Goal: Information Seeking & Learning: Learn about a topic

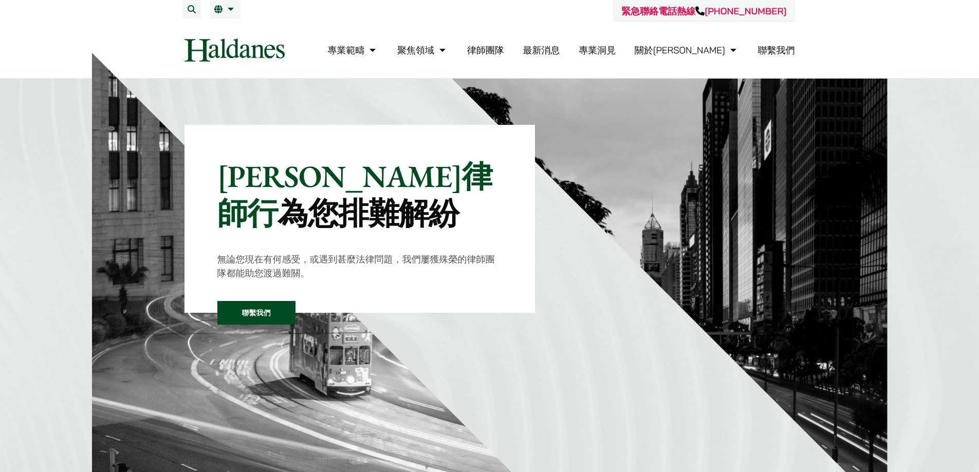
click at [504, 48] on link "律師團隊" at bounding box center [485, 50] width 37 height 12
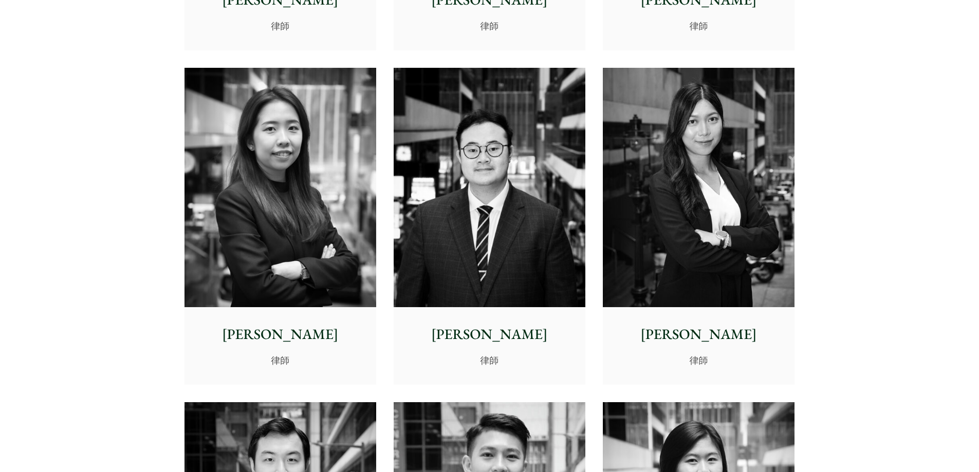
scroll to position [3290, 0]
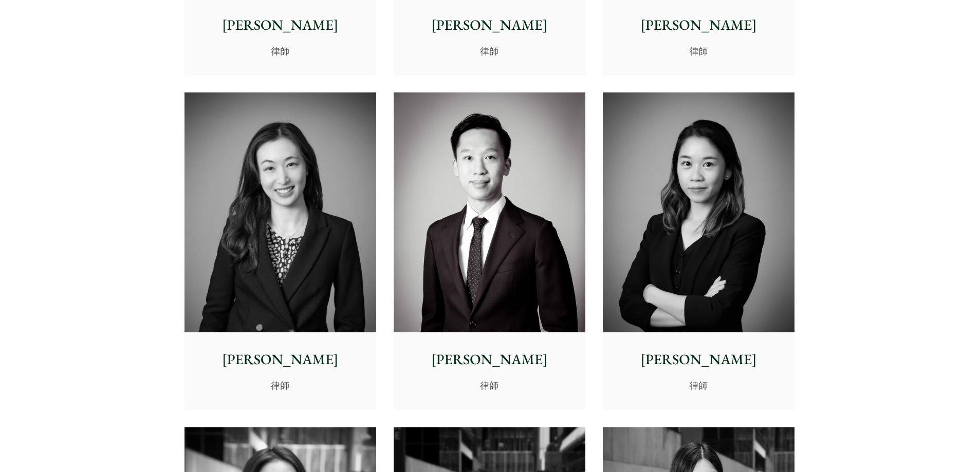
click at [653, 167] on img at bounding box center [699, 213] width 192 height 240
click at [241, 235] on img at bounding box center [281, 213] width 192 height 240
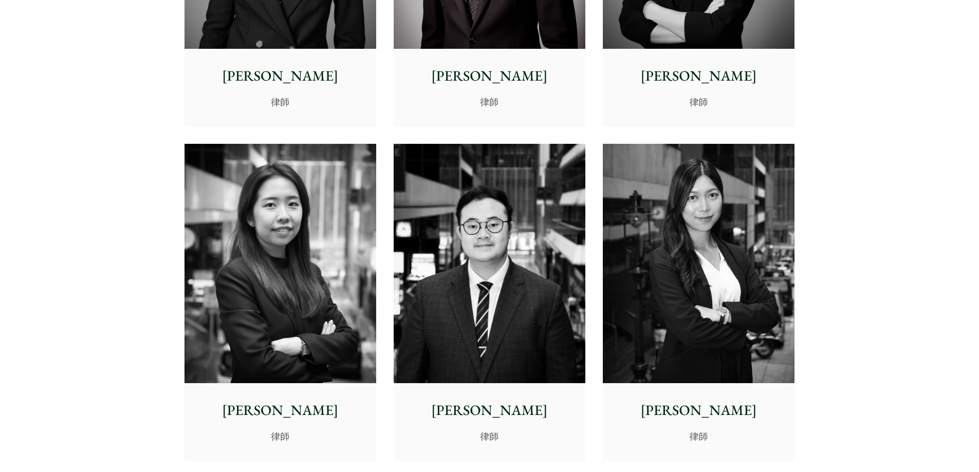
scroll to position [3598, 0]
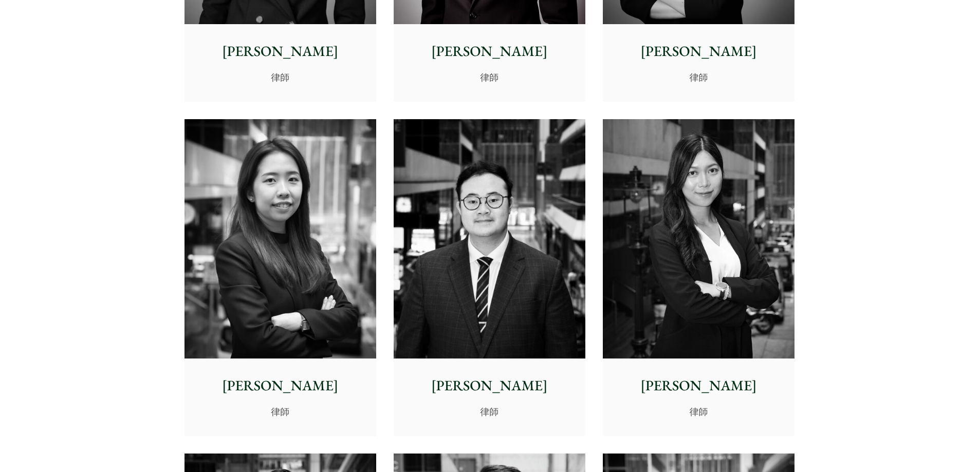
click at [267, 205] on img at bounding box center [281, 239] width 192 height 240
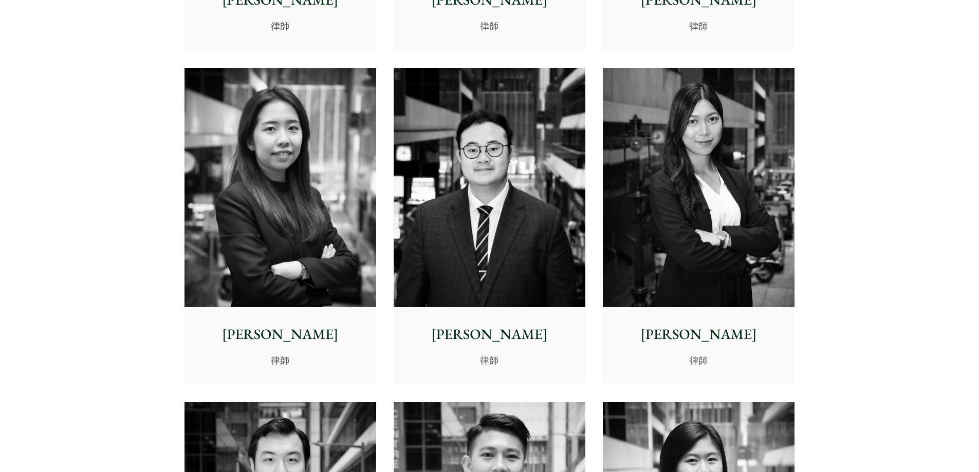
scroll to position [3958, 0]
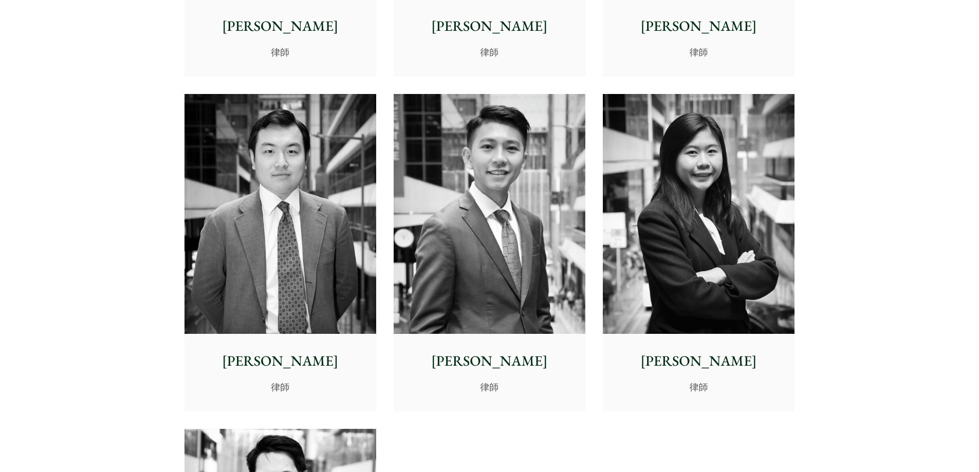
click at [700, 132] on img at bounding box center [699, 214] width 192 height 240
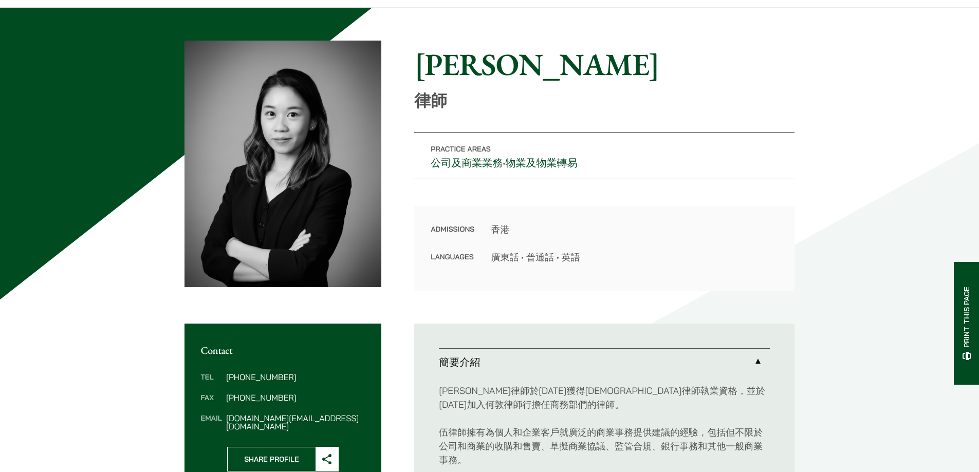
scroll to position [51, 0]
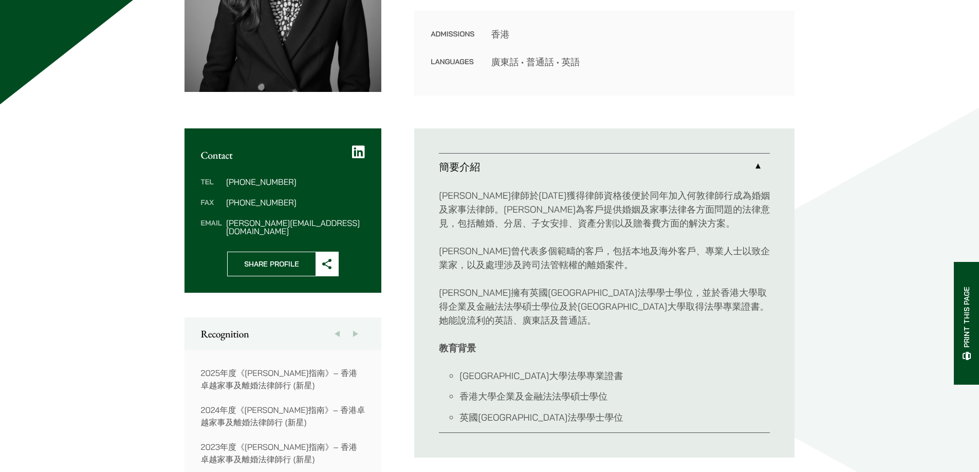
scroll to position [411, 0]
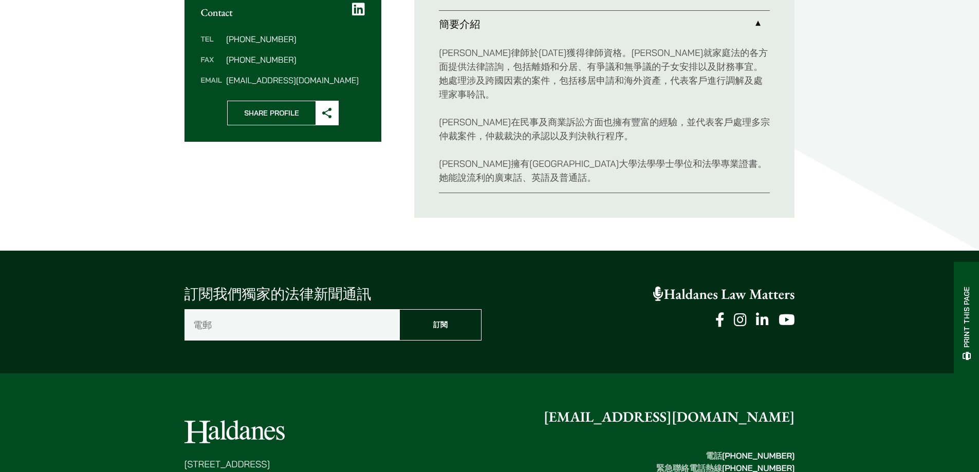
scroll to position [308, 0]
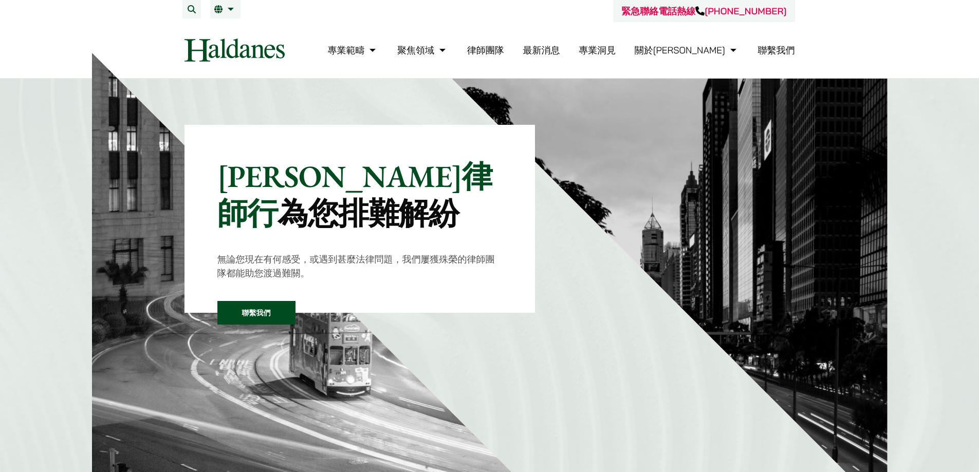
click at [504, 52] on link "律師團隊" at bounding box center [485, 50] width 37 height 12
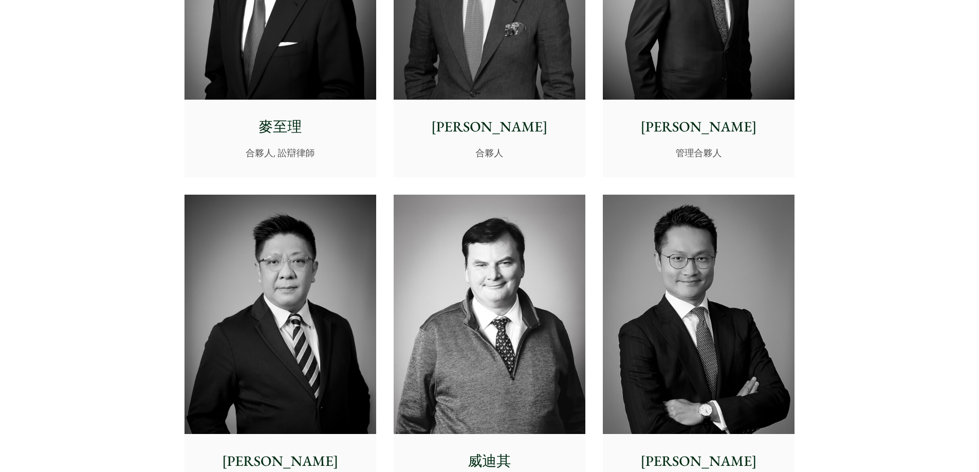
scroll to position [565, 0]
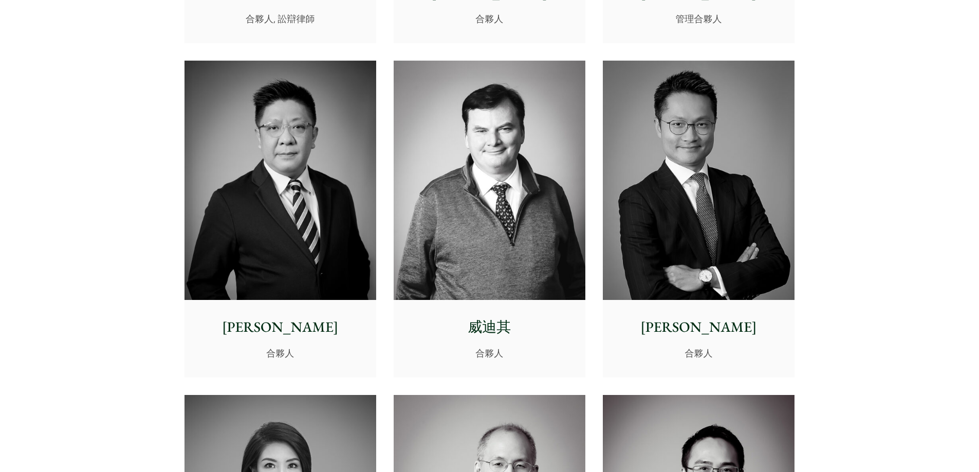
click at [671, 144] on img at bounding box center [699, 181] width 192 height 240
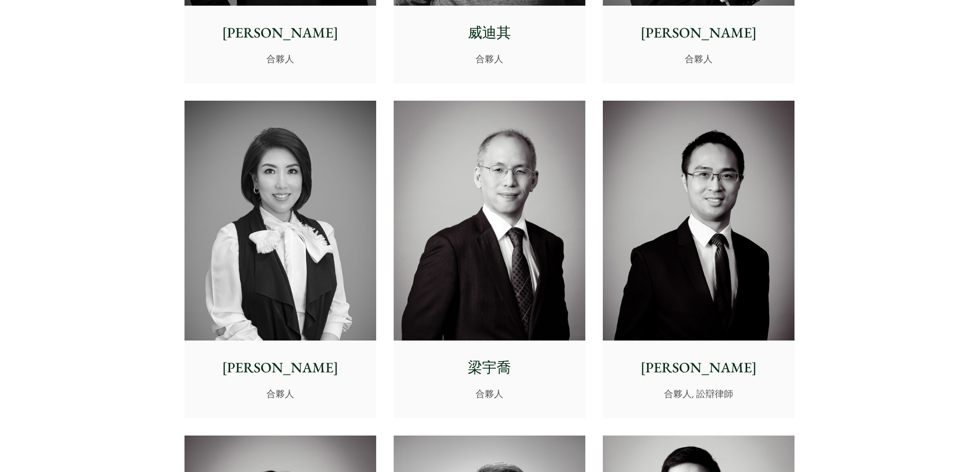
scroll to position [874, 0]
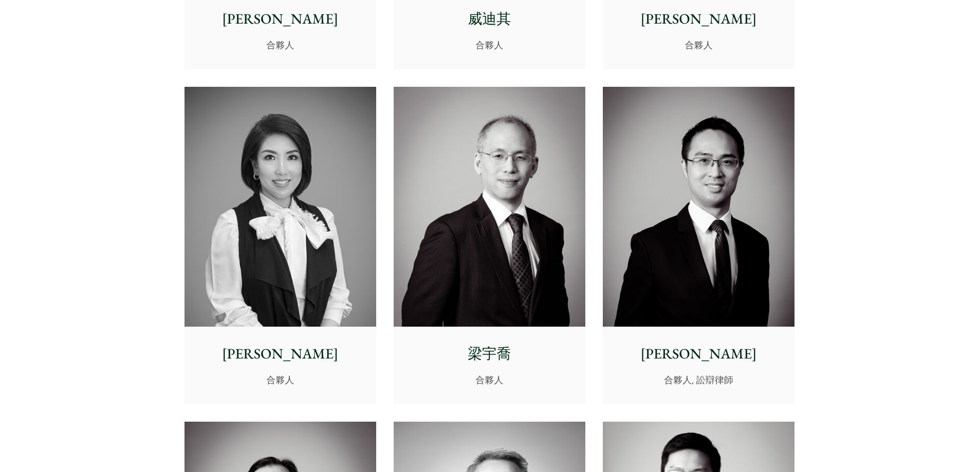
click at [283, 244] on img at bounding box center [281, 207] width 192 height 240
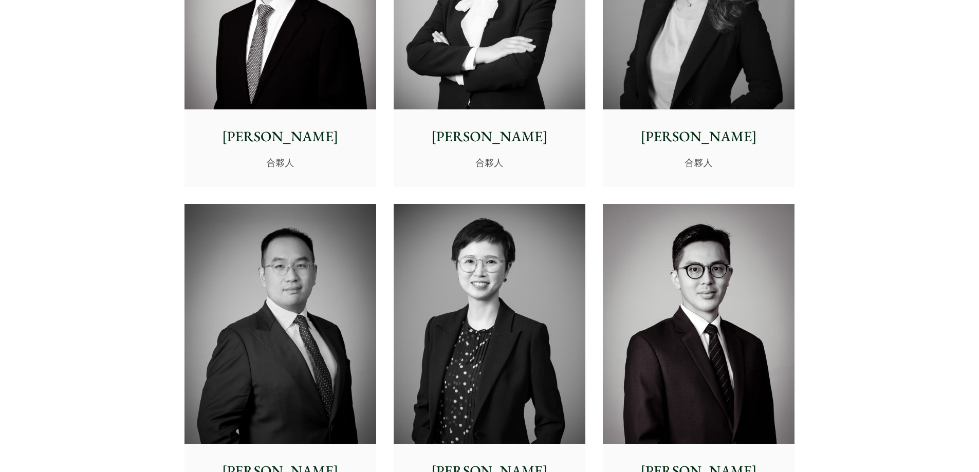
scroll to position [1902, 0]
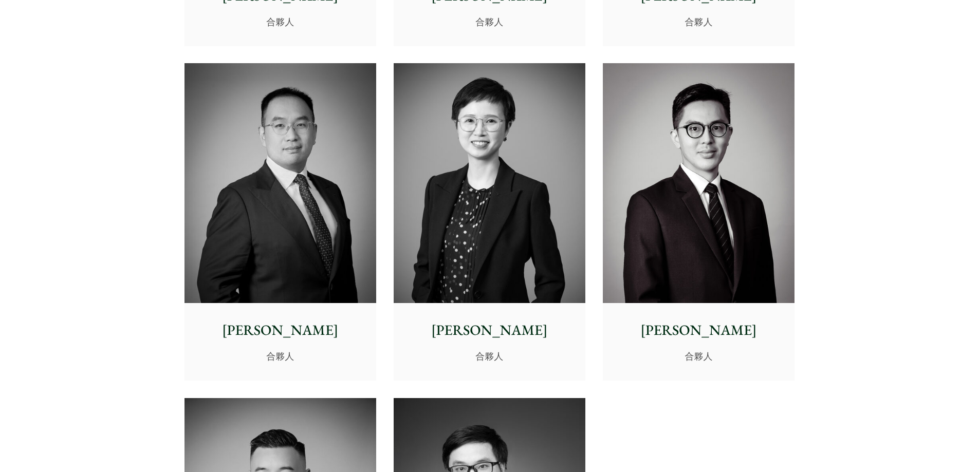
click at [456, 152] on img at bounding box center [490, 183] width 192 height 240
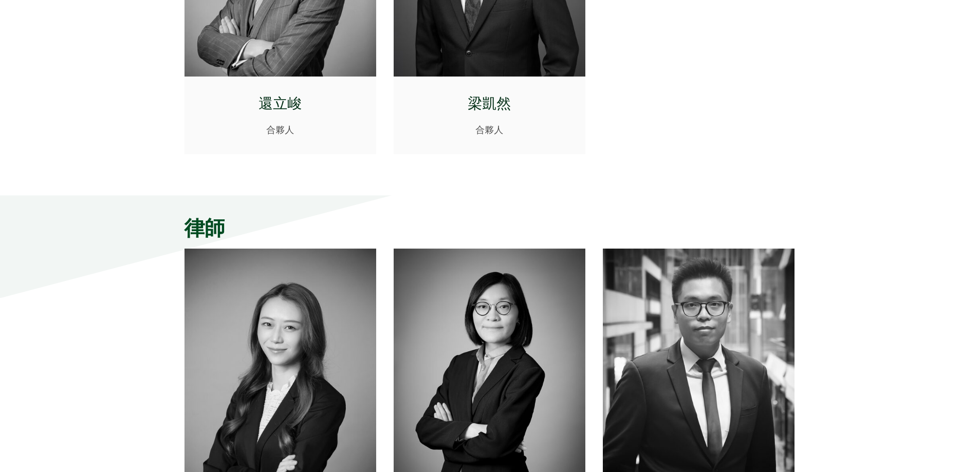
scroll to position [2673, 0]
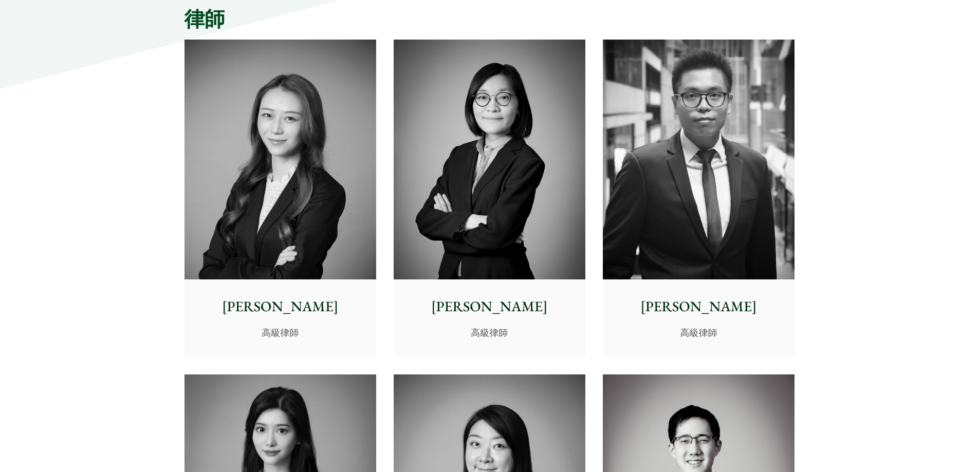
click at [236, 149] on img at bounding box center [281, 160] width 192 height 240
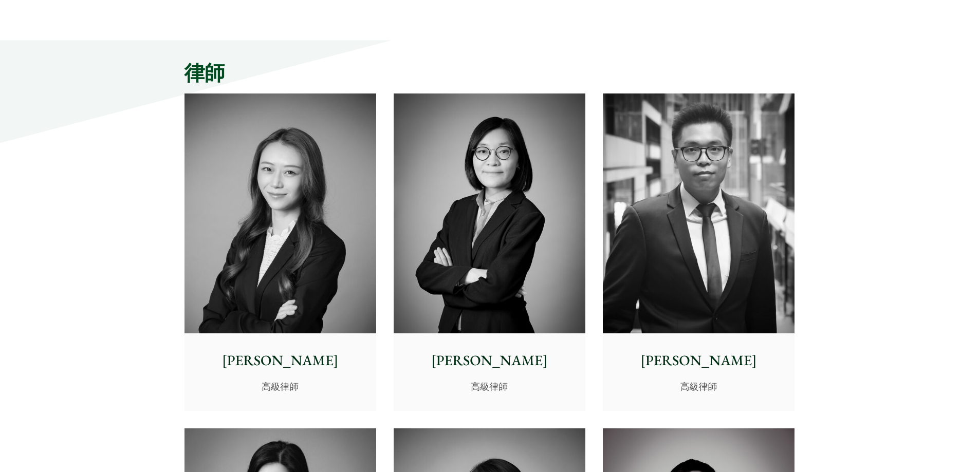
scroll to position [2622, 0]
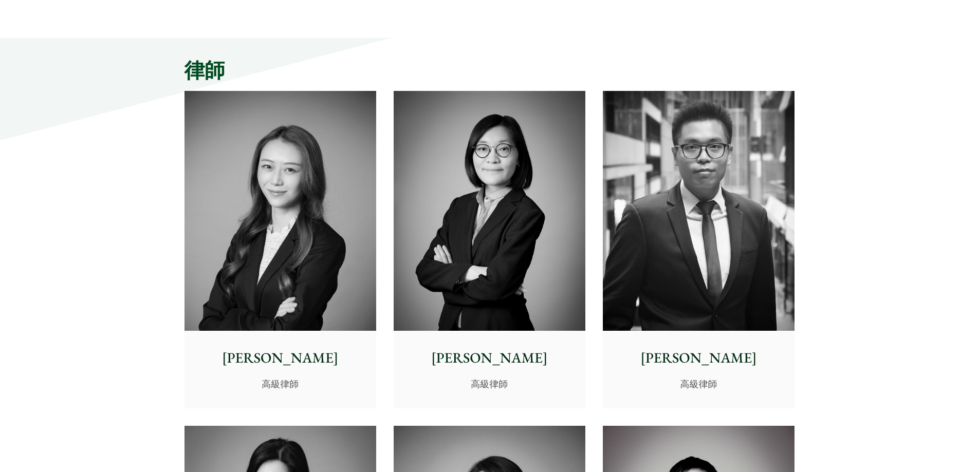
click at [475, 237] on img at bounding box center [490, 211] width 192 height 240
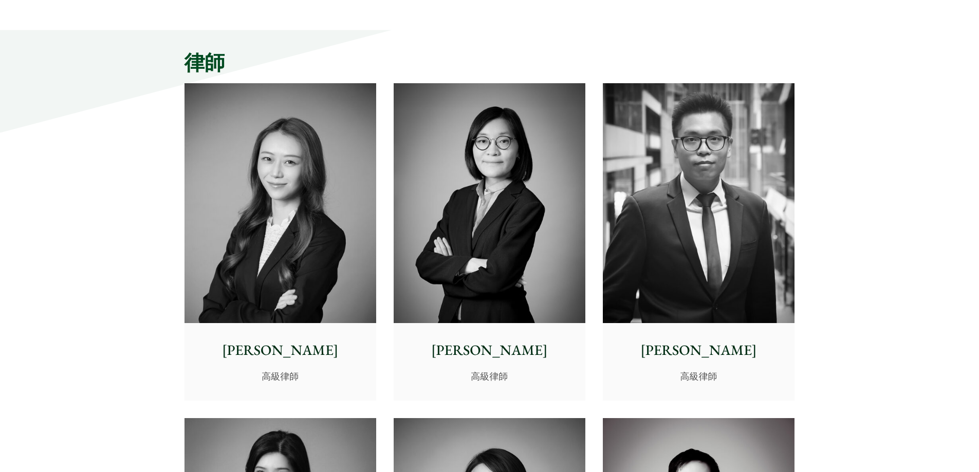
scroll to position [2930, 0]
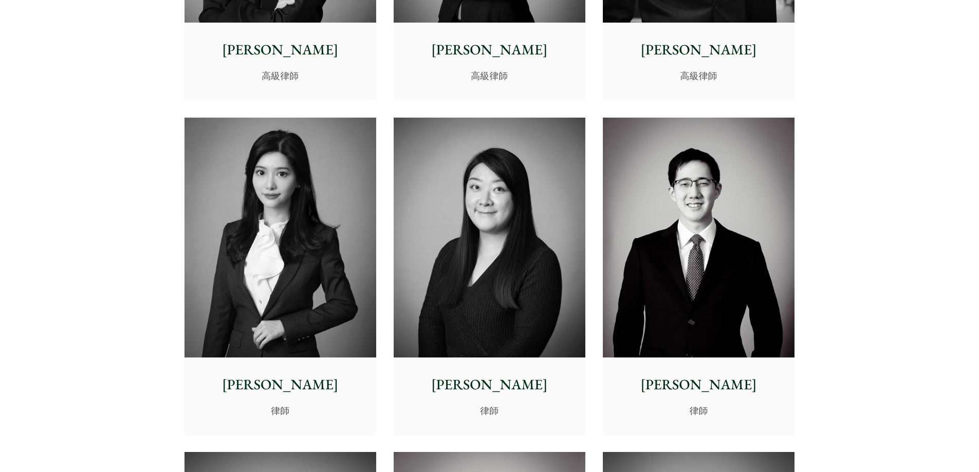
click at [233, 202] on img at bounding box center [281, 238] width 192 height 240
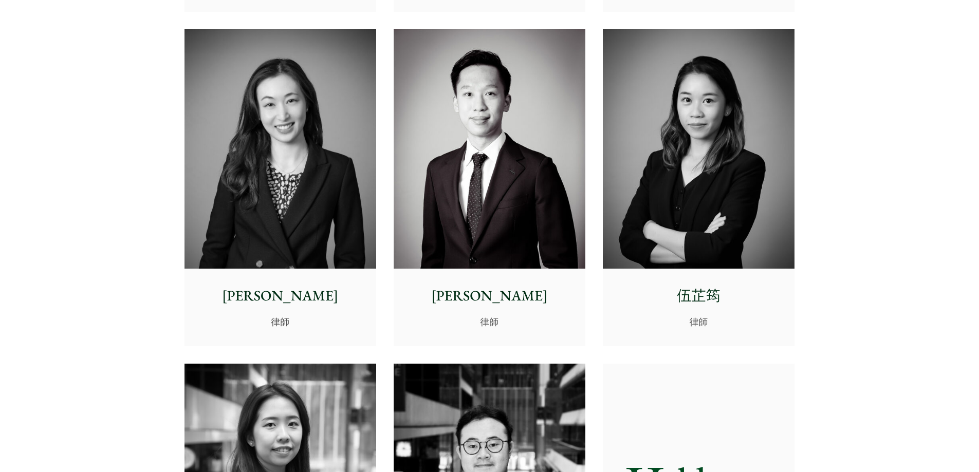
scroll to position [3341, 0]
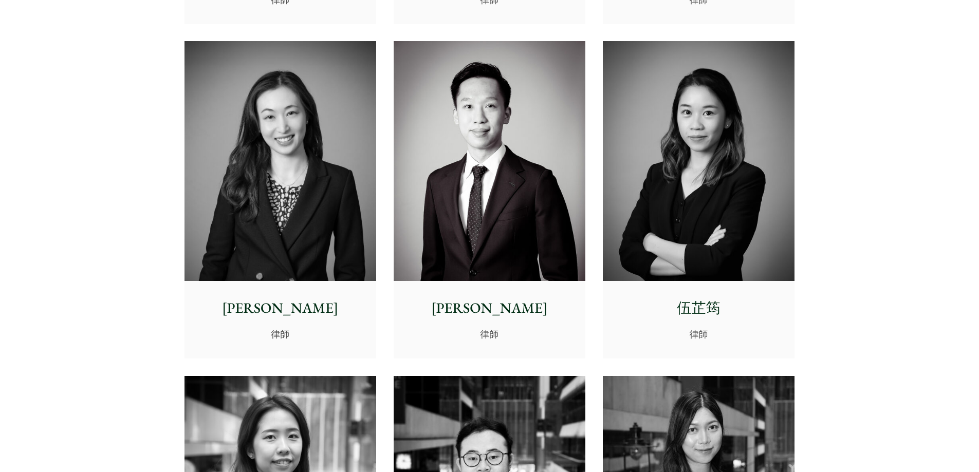
click at [269, 178] on img at bounding box center [281, 161] width 192 height 240
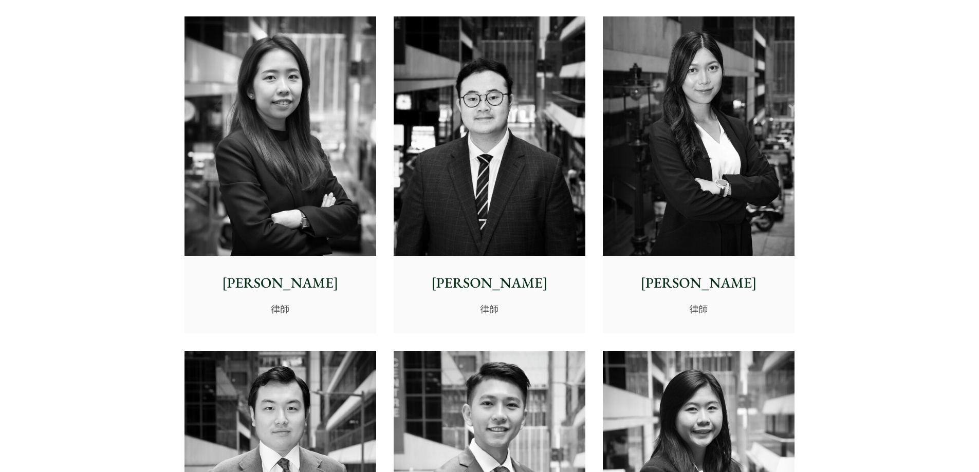
scroll to position [3393, 0]
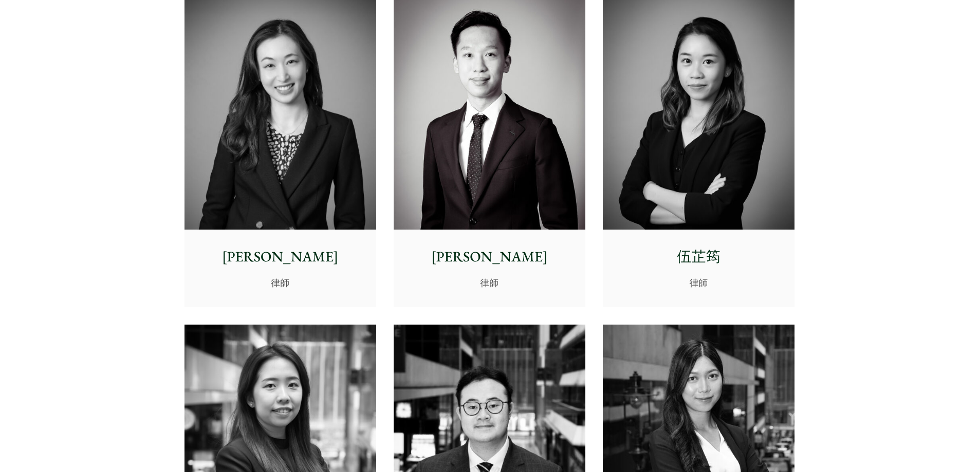
click at [308, 379] on img at bounding box center [281, 445] width 192 height 240
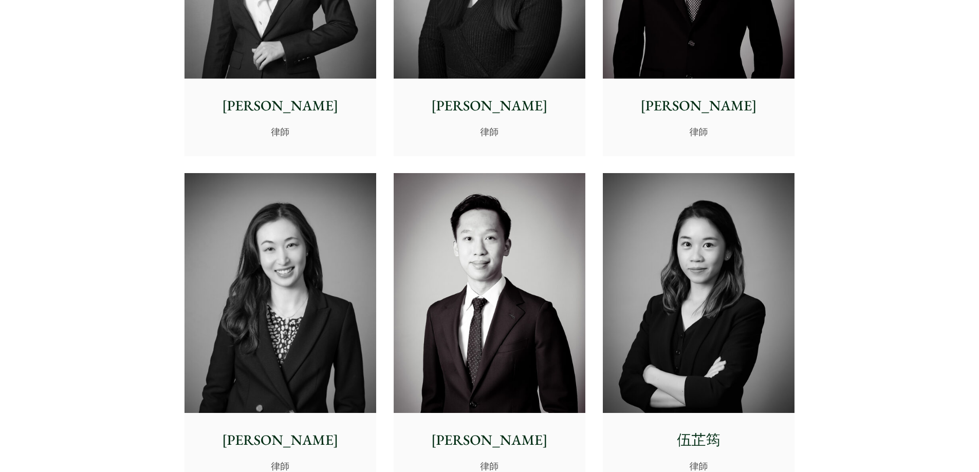
scroll to position [3033, 0]
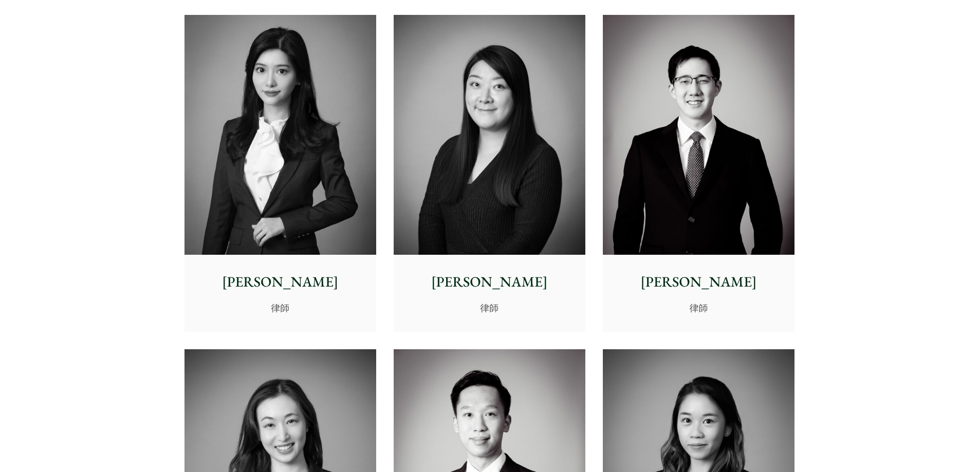
click at [516, 142] on img at bounding box center [490, 135] width 192 height 240
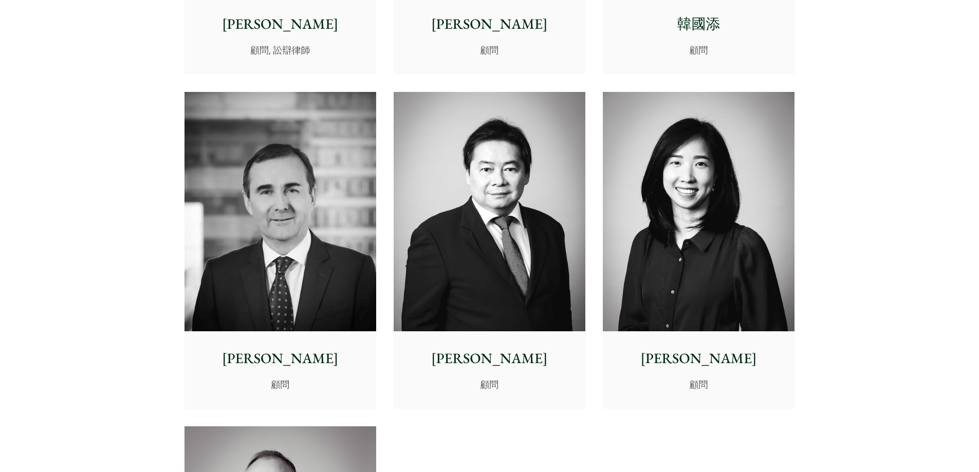
scroll to position [5141, 0]
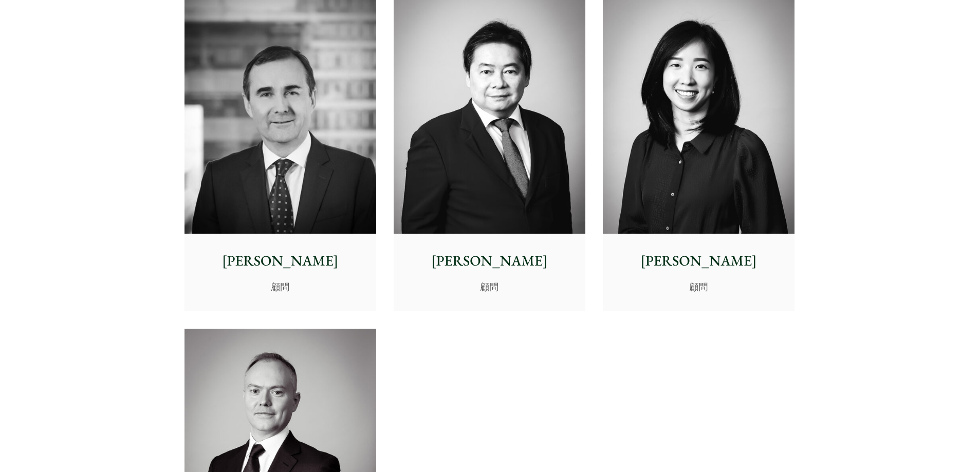
click at [659, 139] on img at bounding box center [699, 114] width 192 height 240
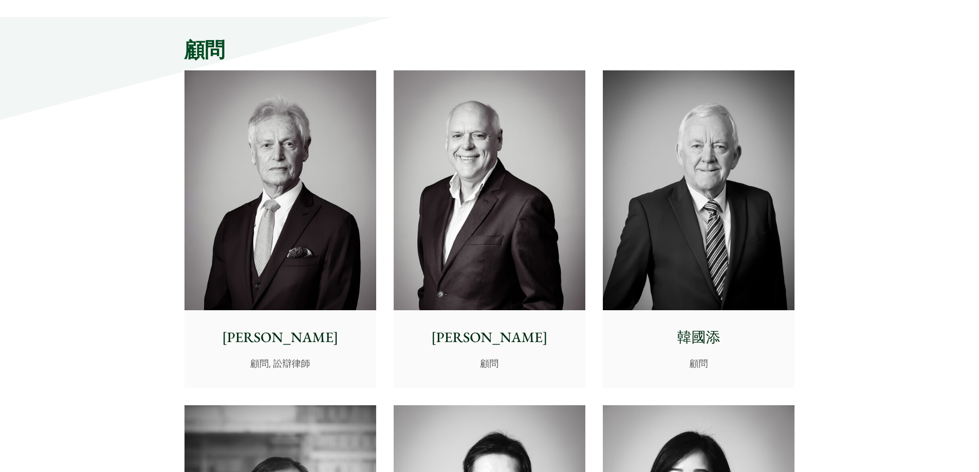
click at [688, 245] on img at bounding box center [699, 190] width 192 height 240
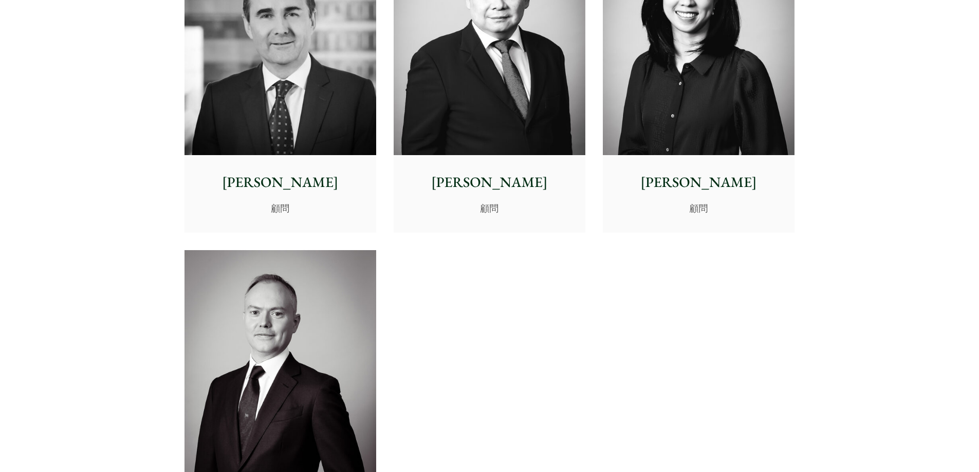
scroll to position [5398, 0]
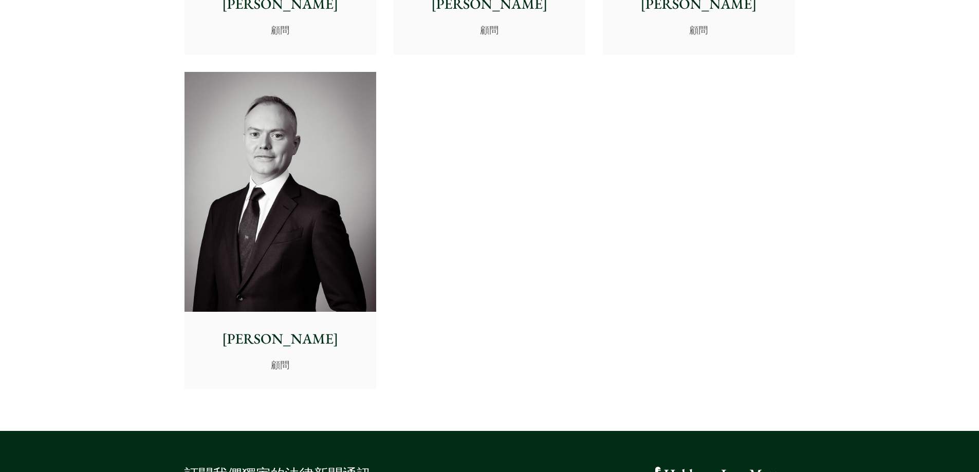
click at [286, 174] on img at bounding box center [281, 192] width 192 height 240
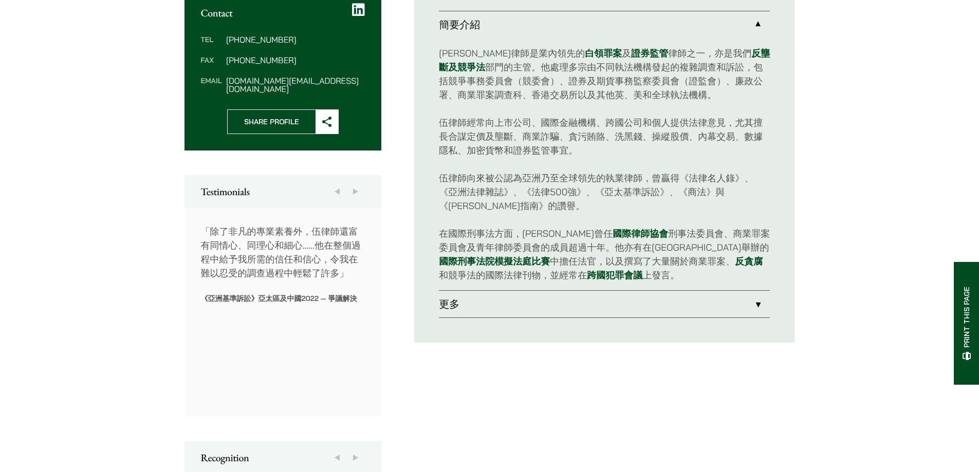
scroll to position [411, 0]
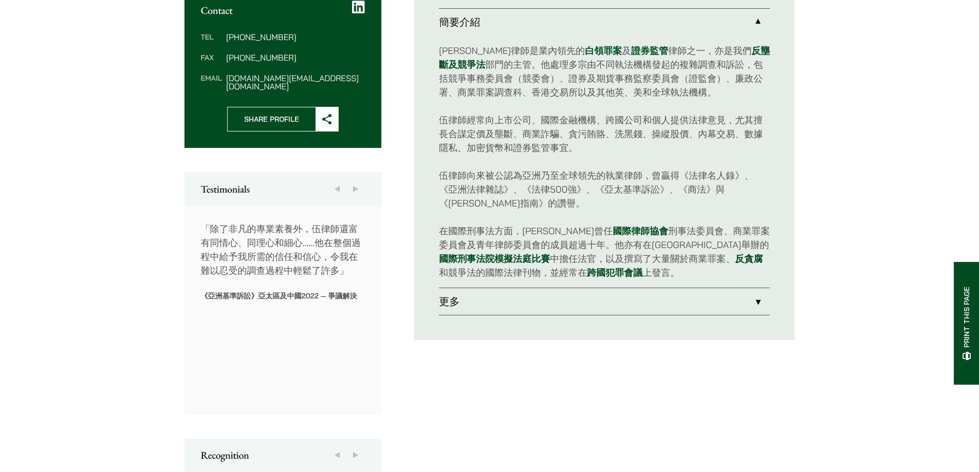
click at [454, 295] on link "更多" at bounding box center [604, 301] width 331 height 27
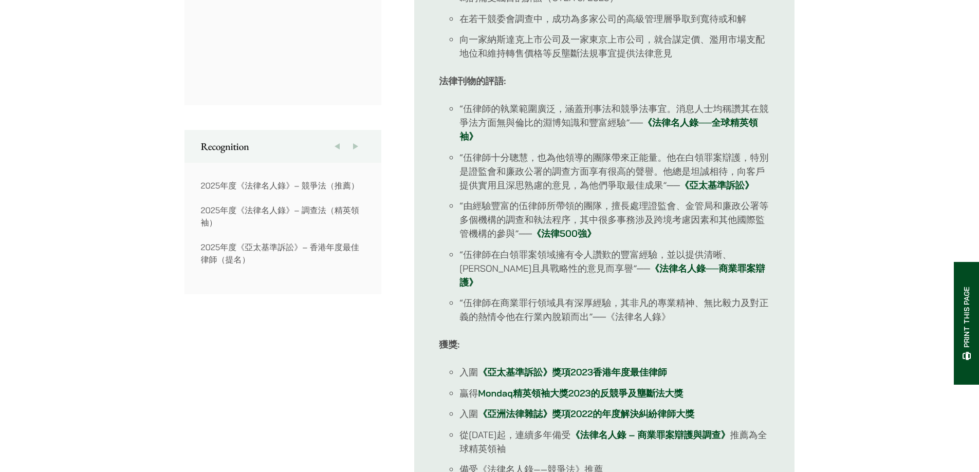
scroll to position [617, 0]
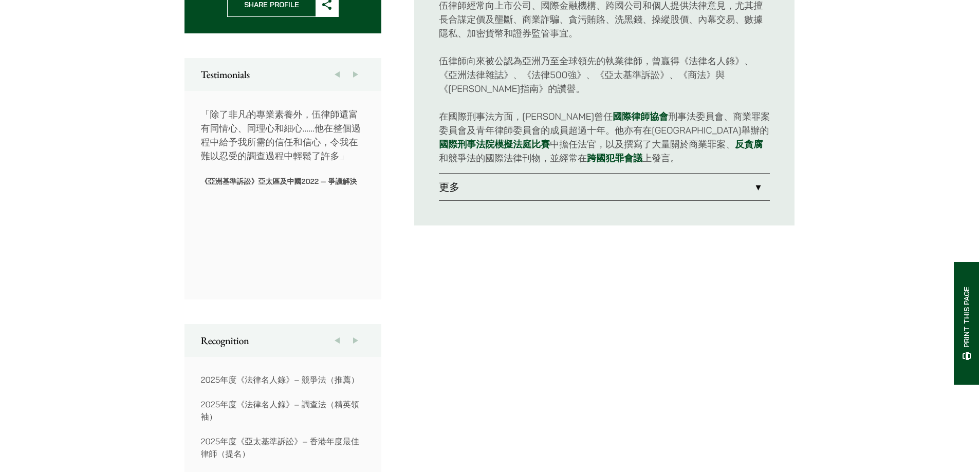
scroll to position [395, 0]
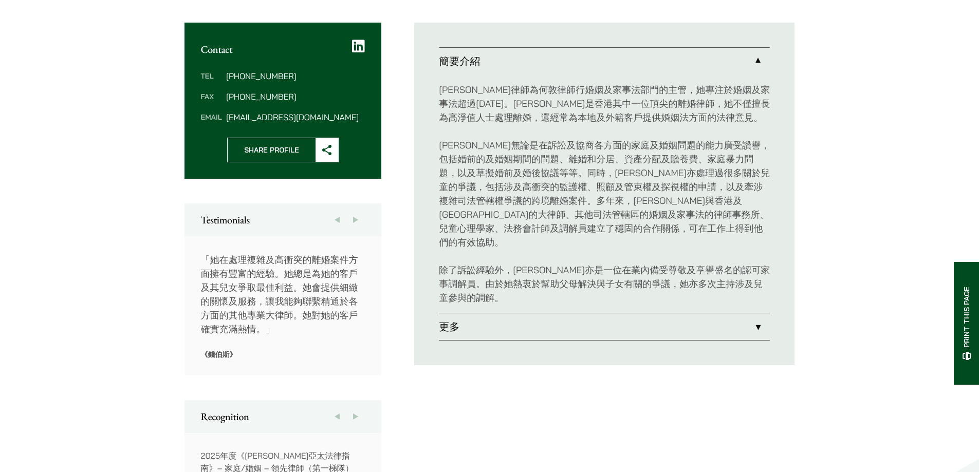
scroll to position [411, 0]
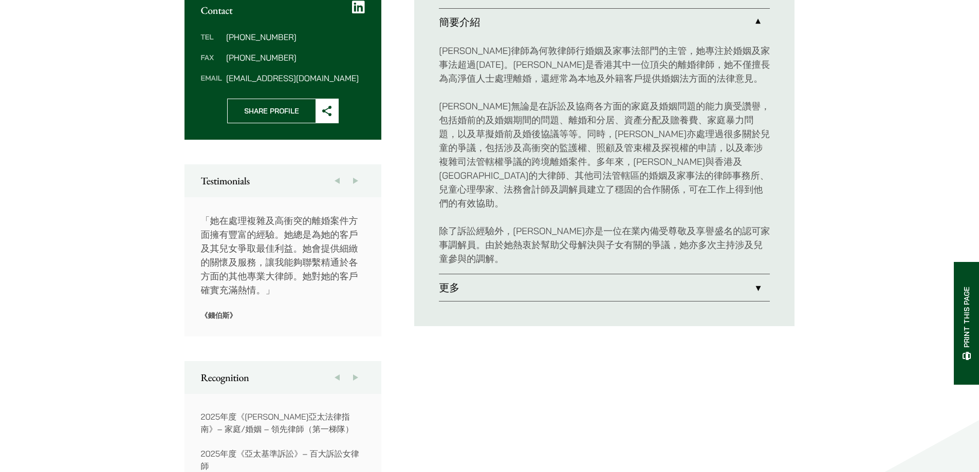
click at [455, 275] on link "更多" at bounding box center [604, 288] width 331 height 27
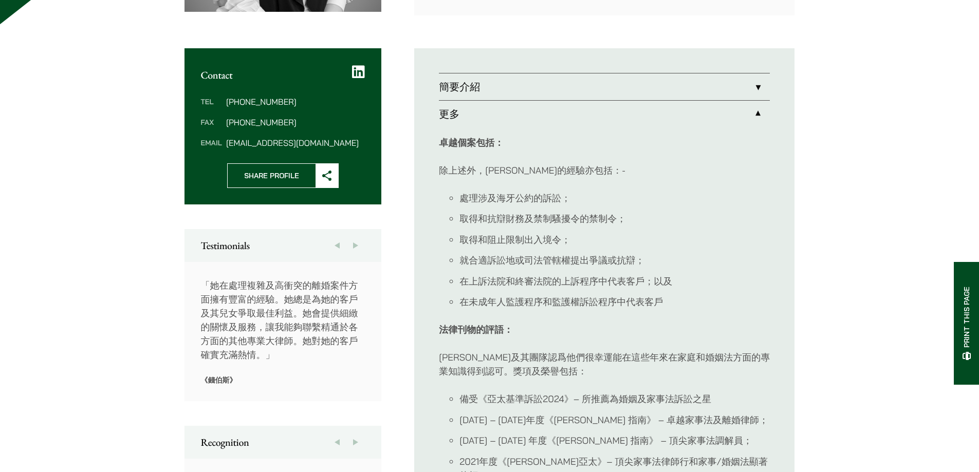
scroll to position [154, 0]
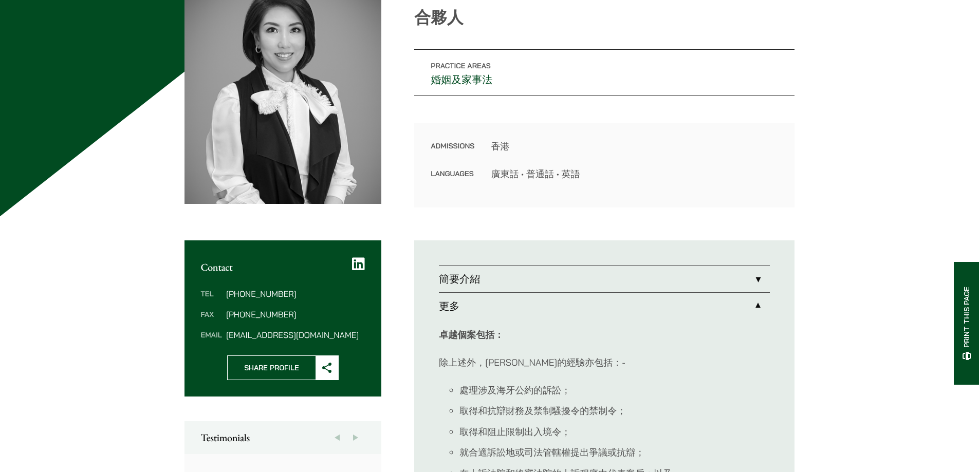
click at [479, 278] on link "簡要介紹" at bounding box center [604, 279] width 331 height 27
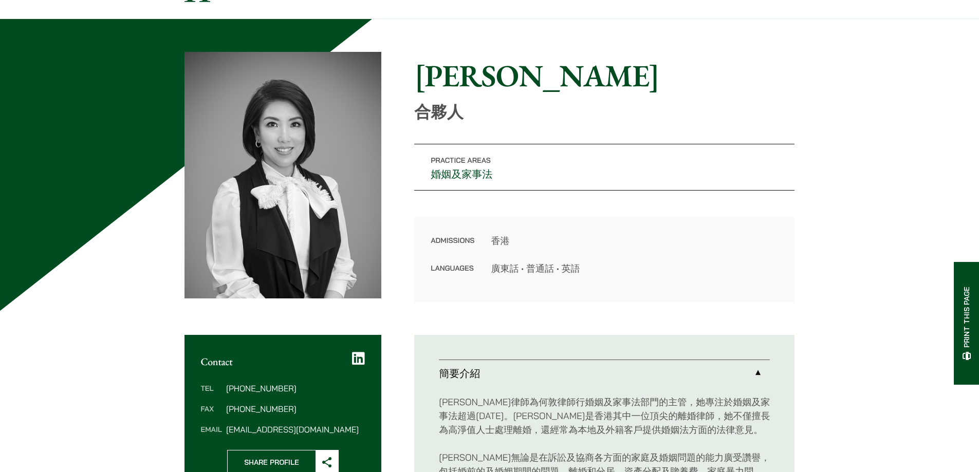
scroll to position [51, 0]
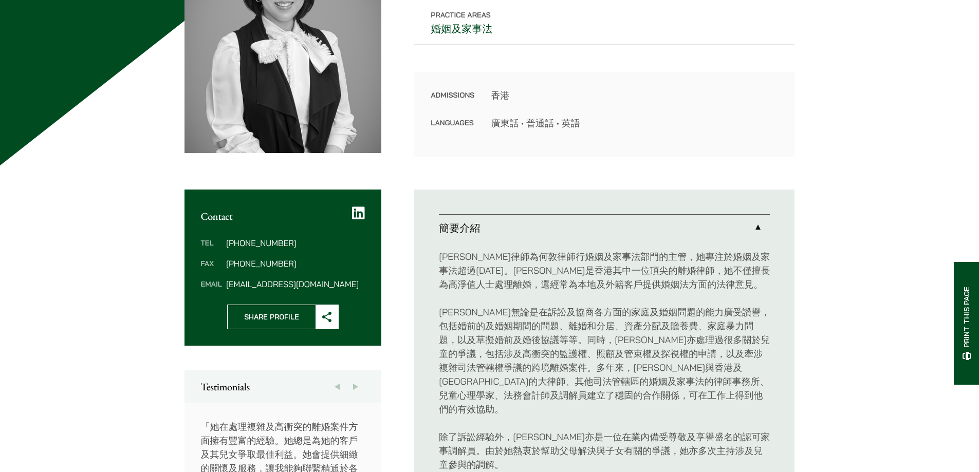
scroll to position [395, 0]
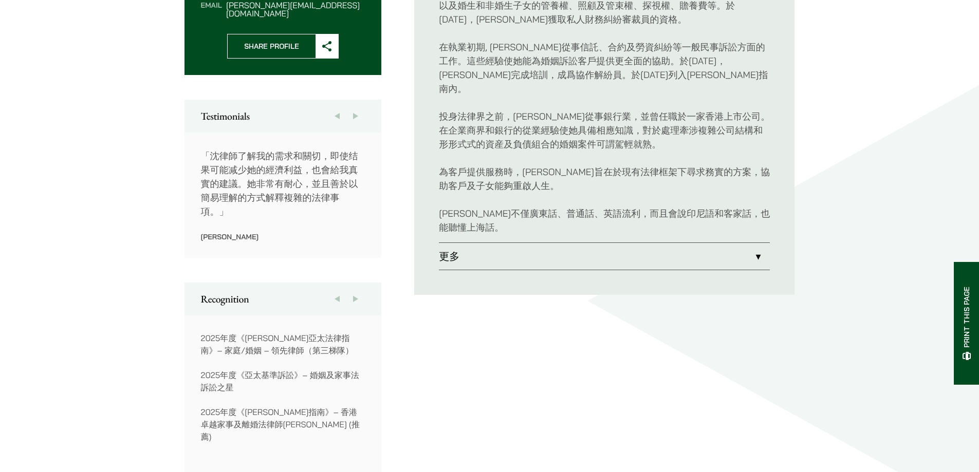
scroll to position [514, 0]
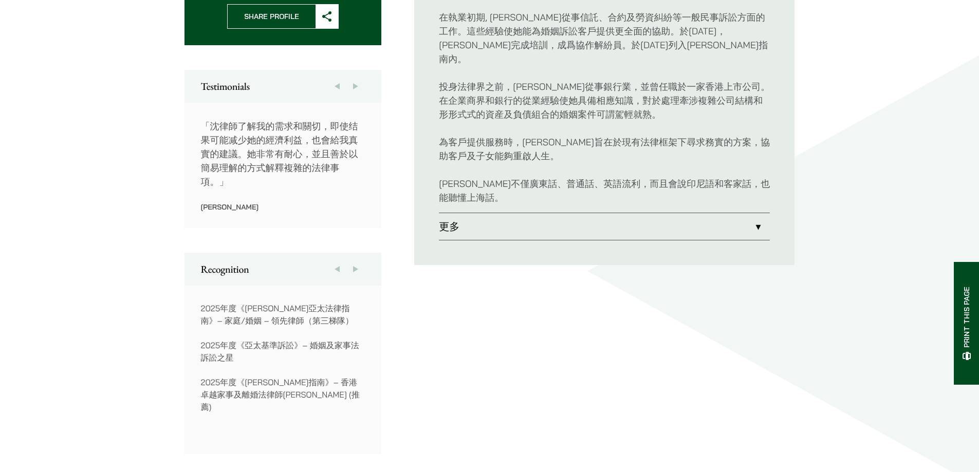
click at [475, 213] on link "更多" at bounding box center [604, 226] width 331 height 27
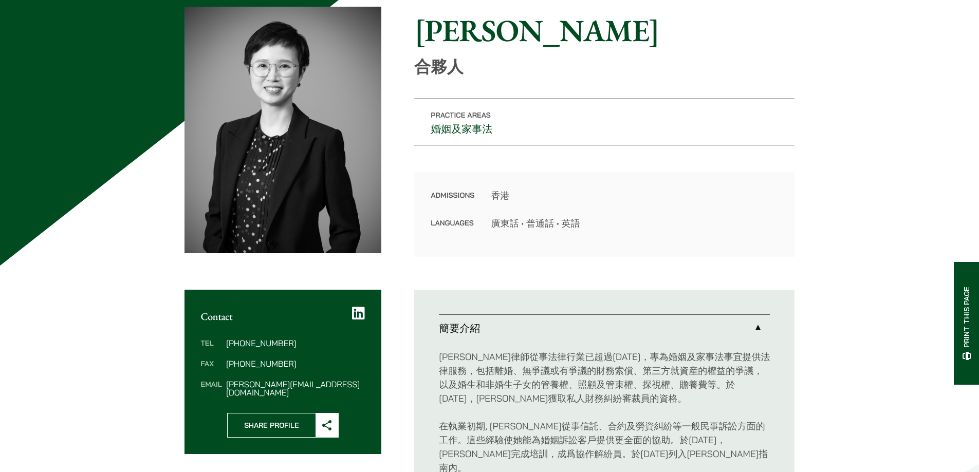
scroll to position [378, 0]
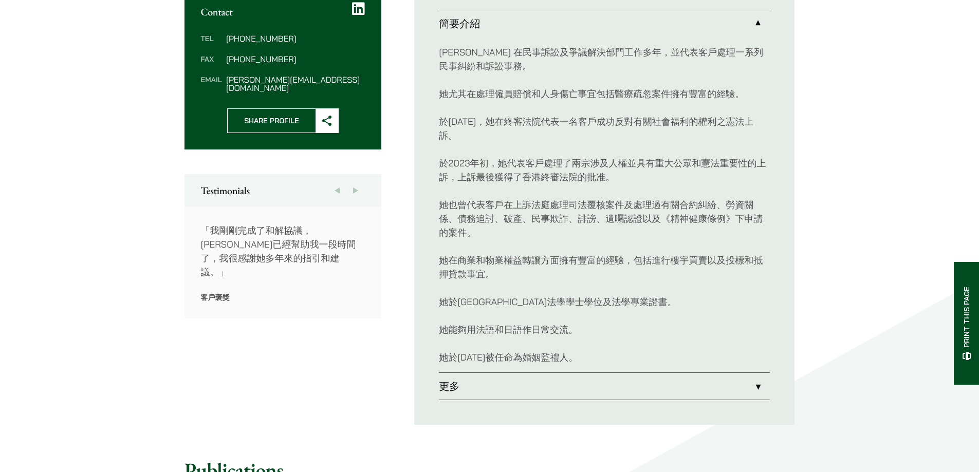
scroll to position [411, 0]
click at [454, 381] on link "更多" at bounding box center [604, 385] width 331 height 27
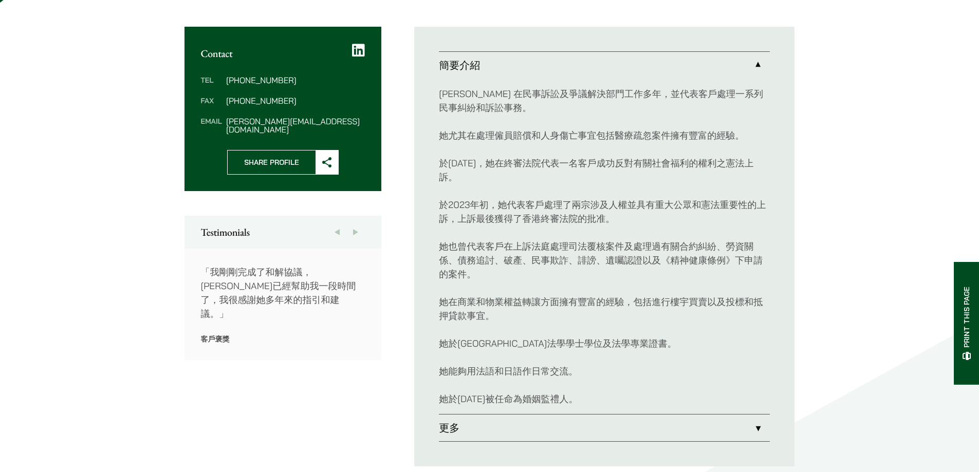
scroll to position [395, 0]
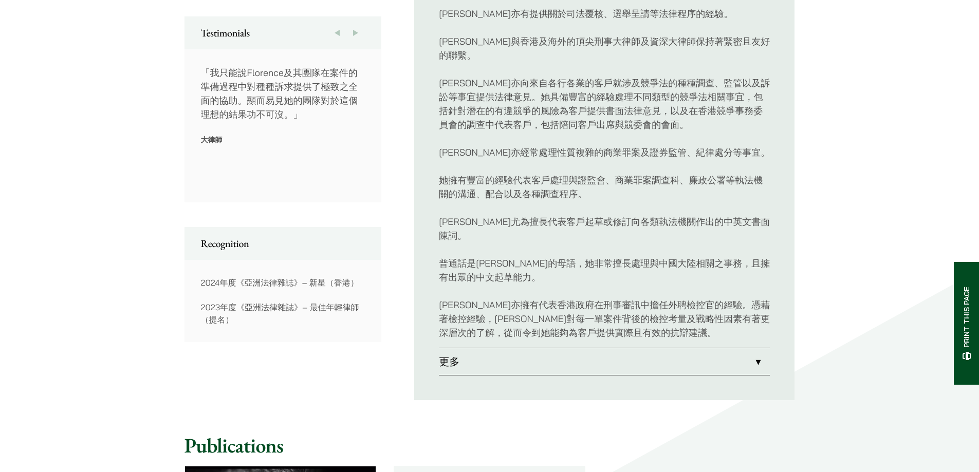
scroll to position [565, 0]
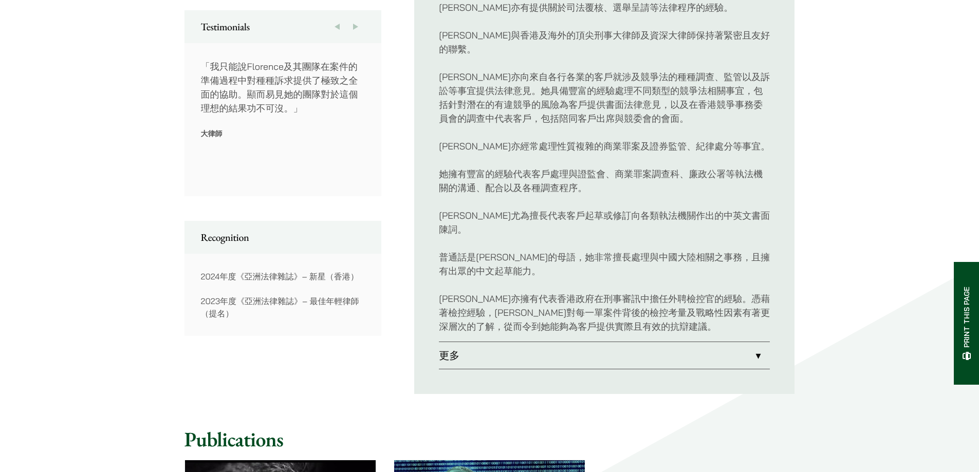
click at [498, 342] on link "更多" at bounding box center [604, 355] width 331 height 27
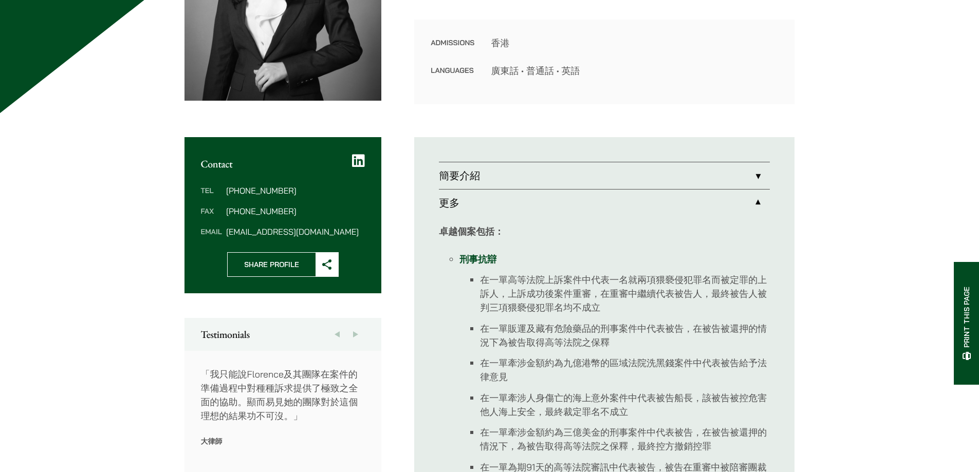
scroll to position [257, 0]
click at [499, 184] on link "簡要介紹" at bounding box center [604, 176] width 331 height 27
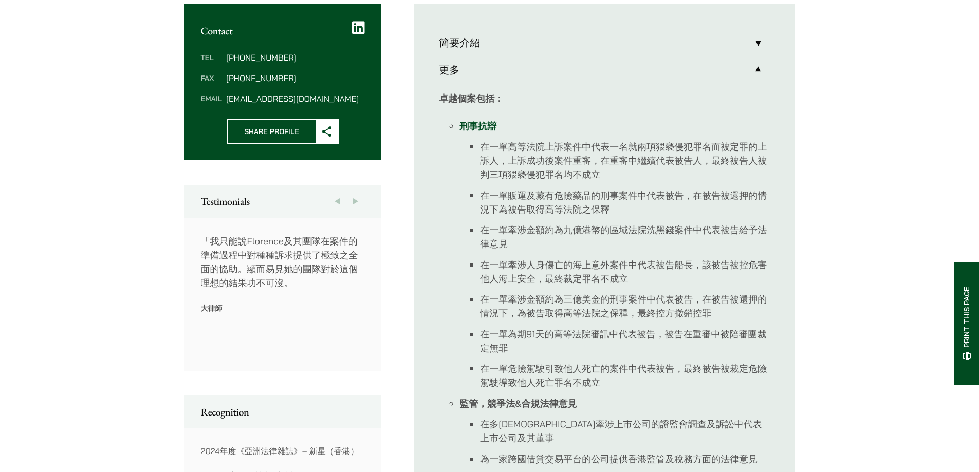
scroll to position [395, 0]
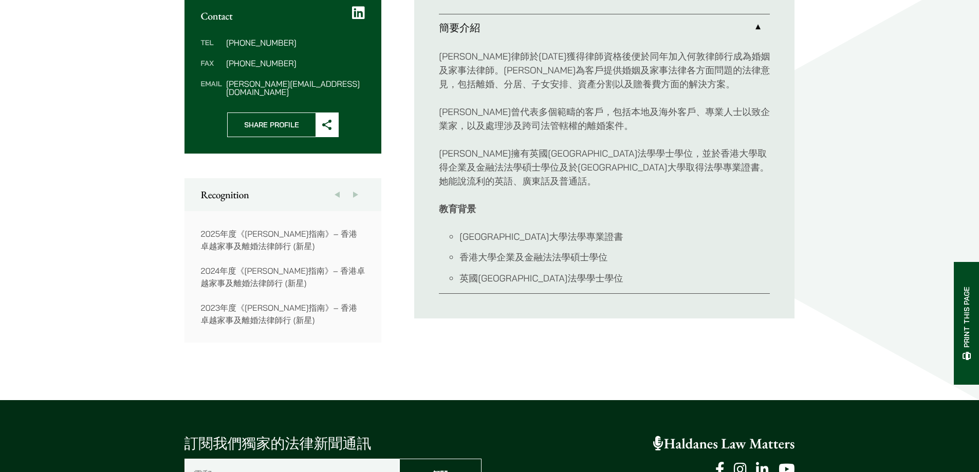
scroll to position [411, 0]
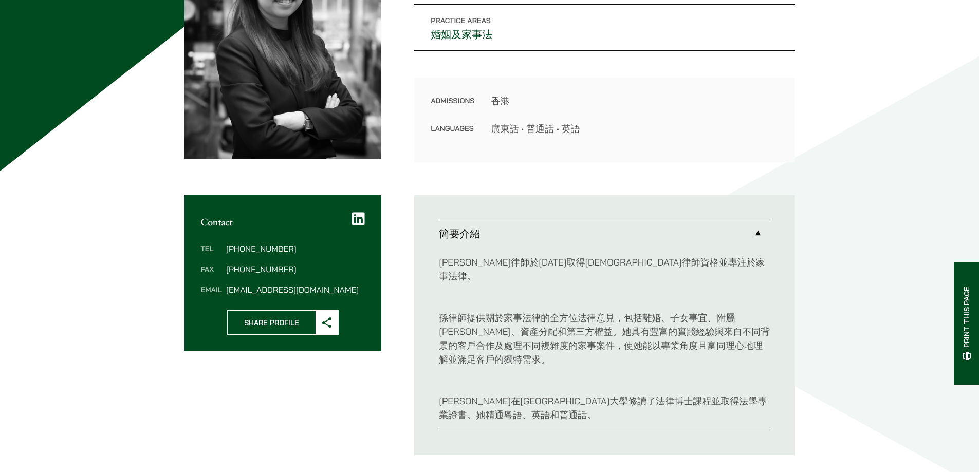
scroll to position [51, 0]
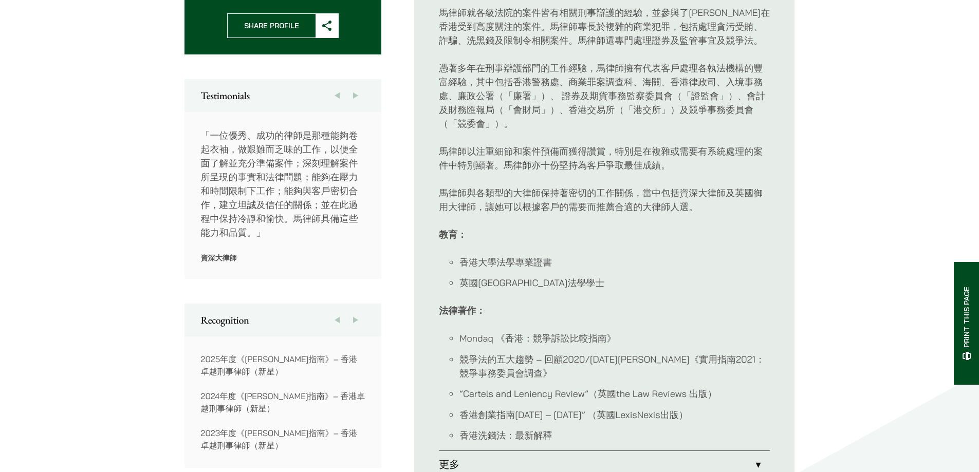
scroll to position [720, 0]
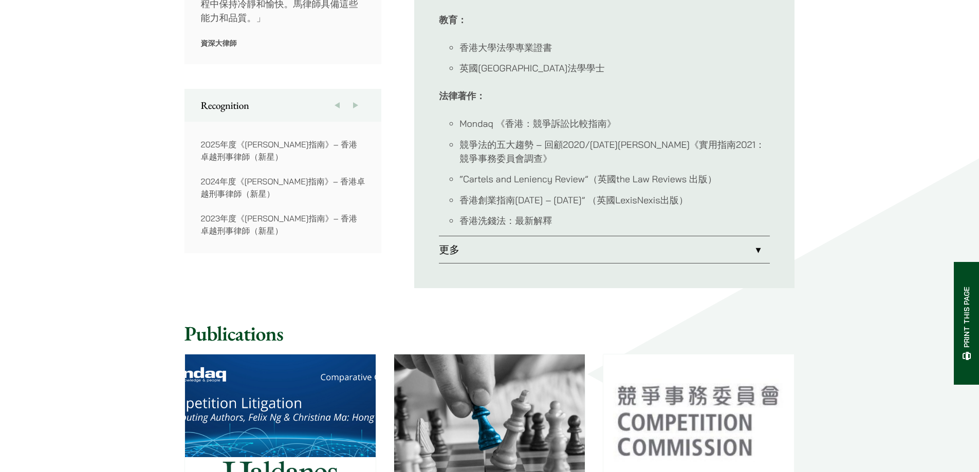
click at [518, 236] on link "更多" at bounding box center [604, 249] width 331 height 27
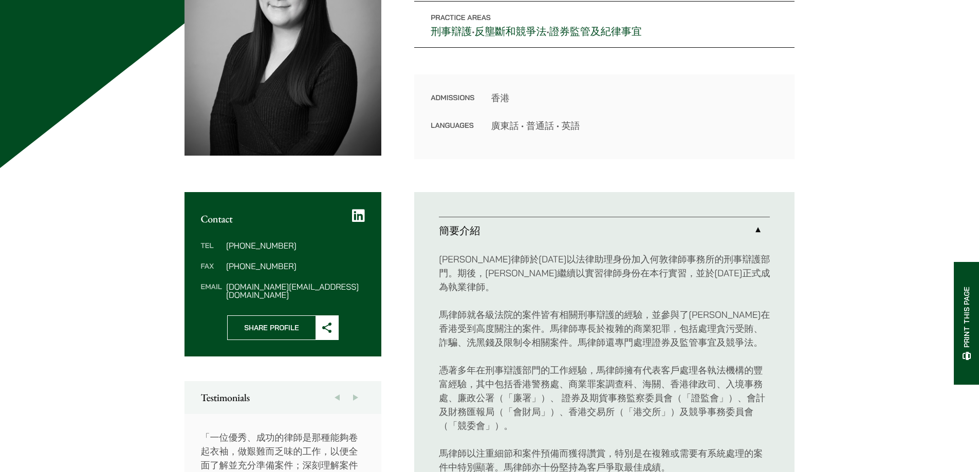
scroll to position [348, 0]
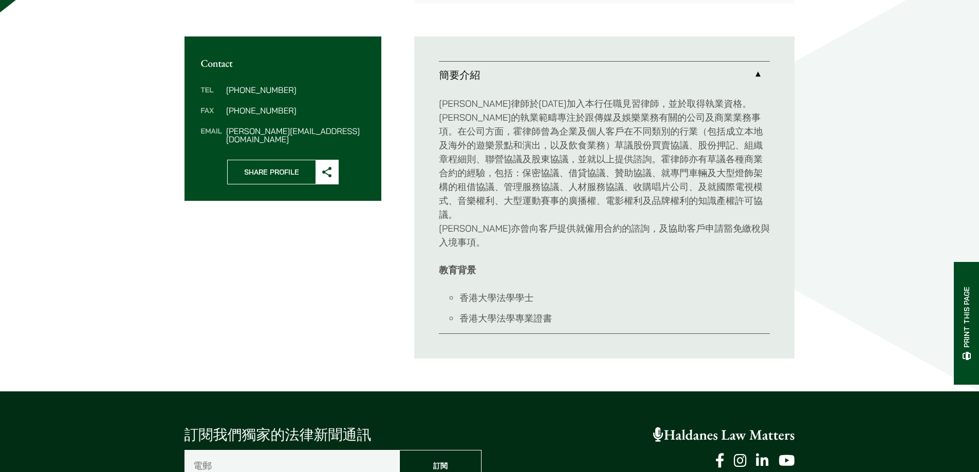
scroll to position [360, 0]
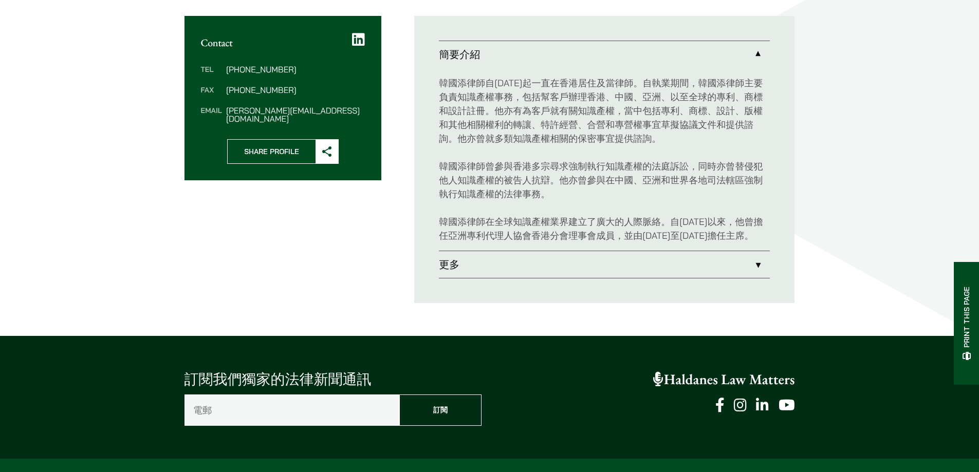
scroll to position [411, 0]
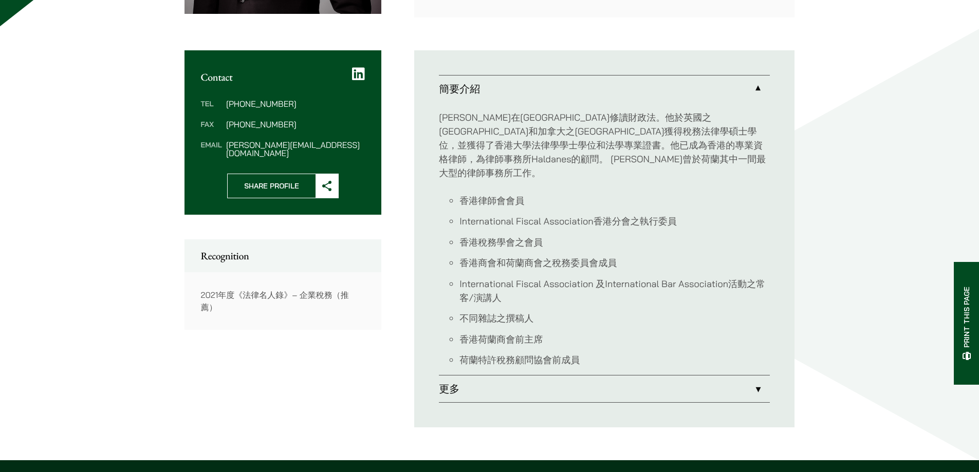
scroll to position [411, 0]
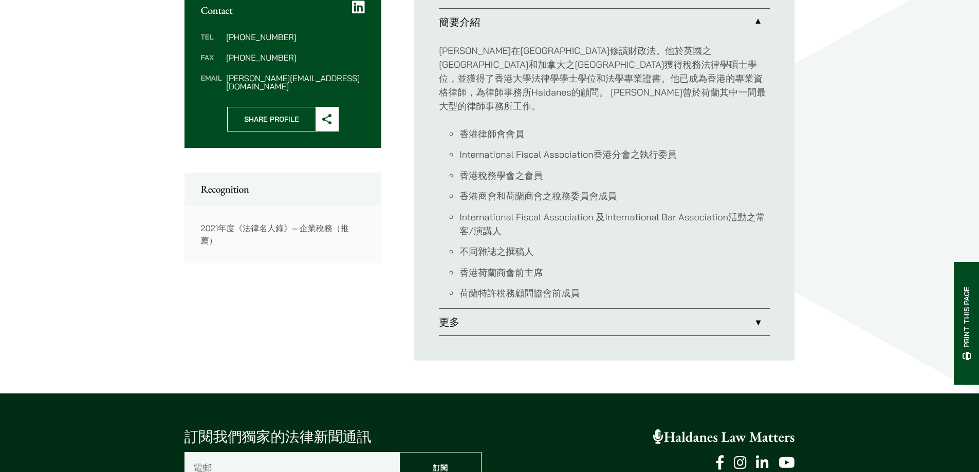
click at [531, 312] on link "更多" at bounding box center [604, 322] width 331 height 27
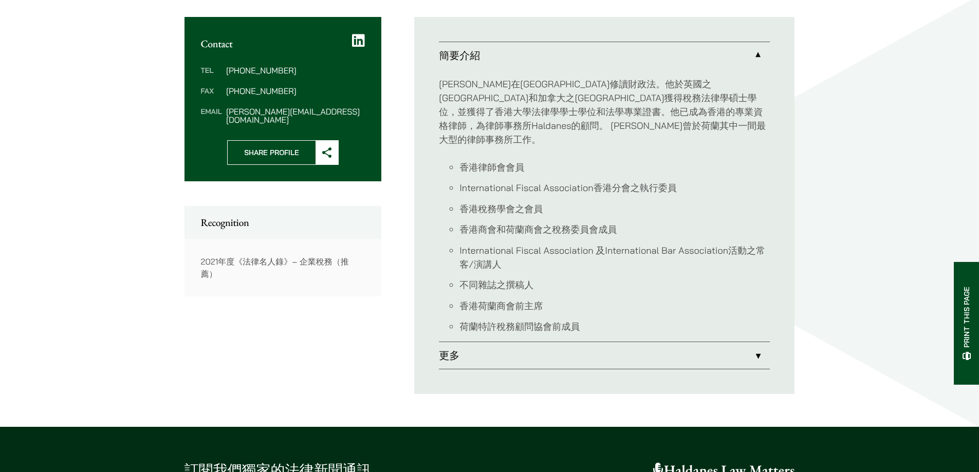
scroll to position [395, 0]
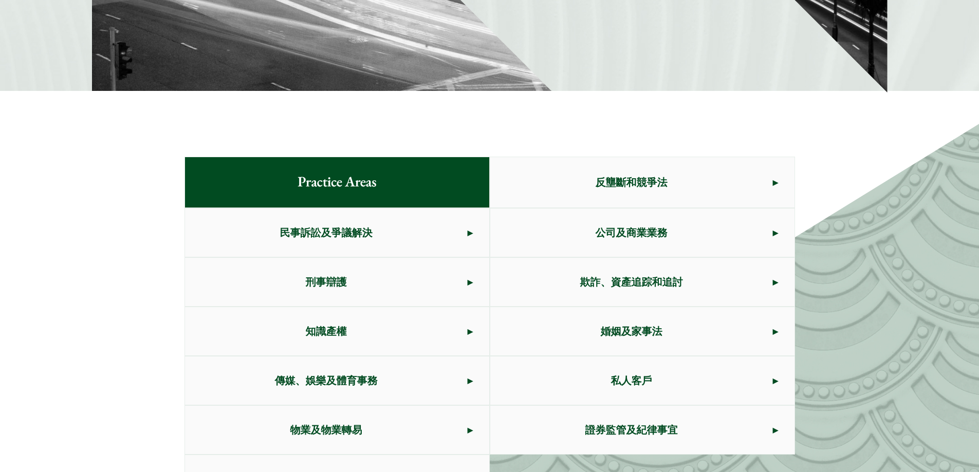
scroll to position [565, 0]
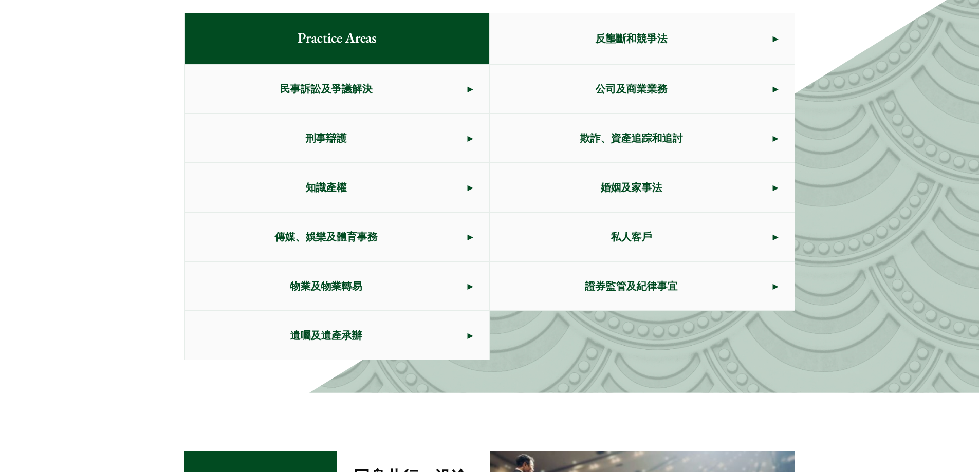
click at [639, 248] on span "私人客戶" at bounding box center [631, 237] width 283 height 48
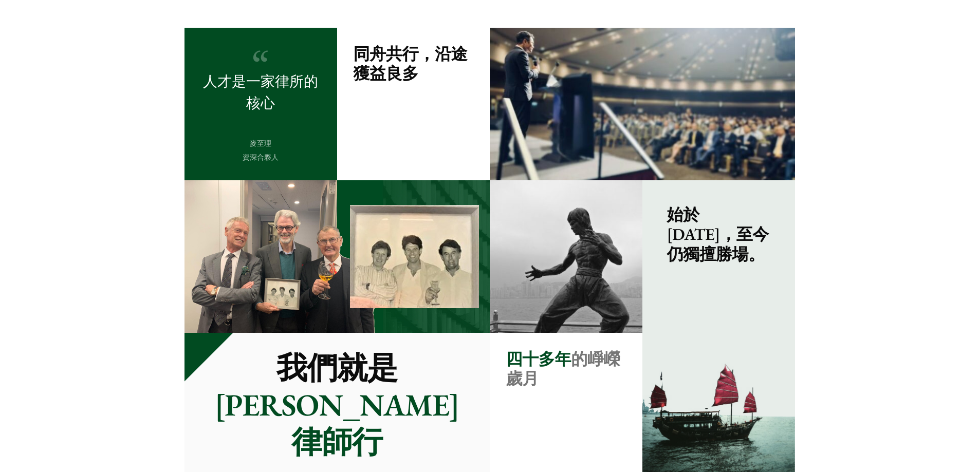
scroll to position [1182, 0]
